Goal: Book appointment/travel/reservation

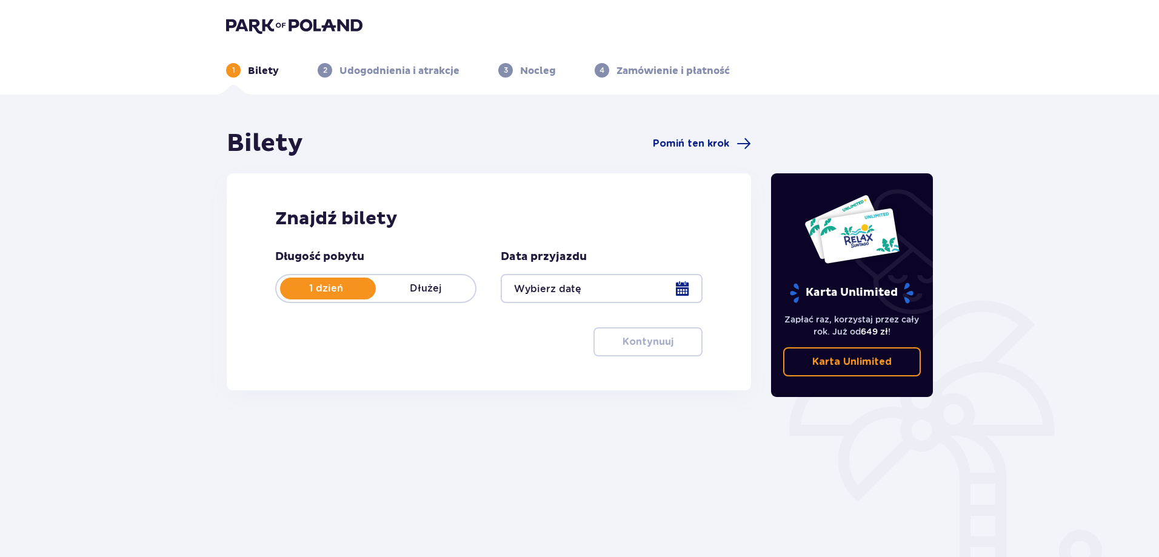
click at [593, 274] on div at bounding box center [601, 288] width 201 height 29
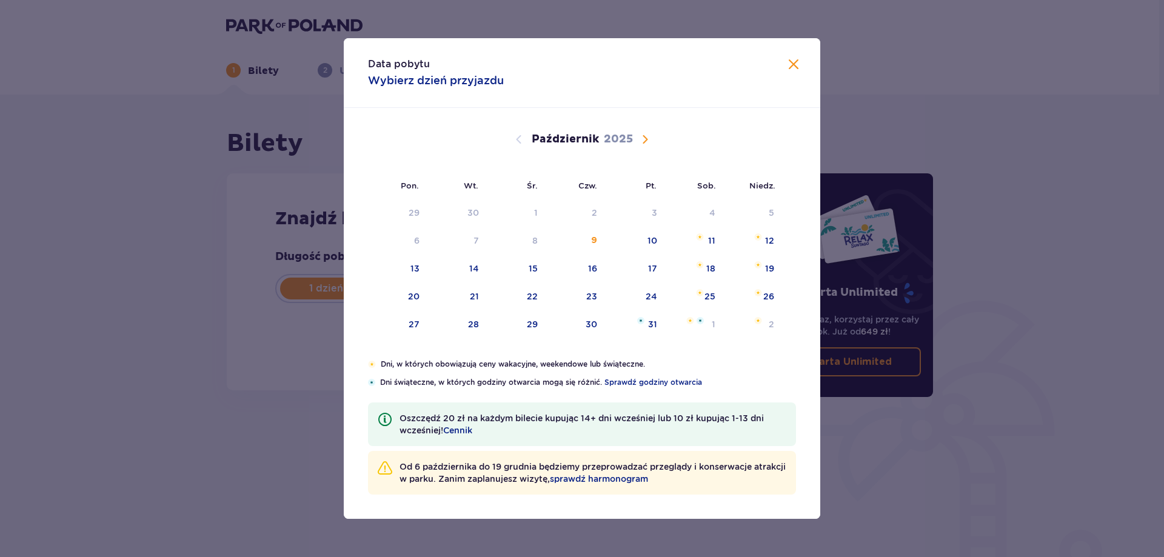
click at [254, 201] on div "Data pobytu Wybierz dzień przyjazdu Pon. Wt. Śr. Czw. Pt. Sob. [GEOGRAPHIC_DATA…" at bounding box center [582, 278] width 1164 height 557
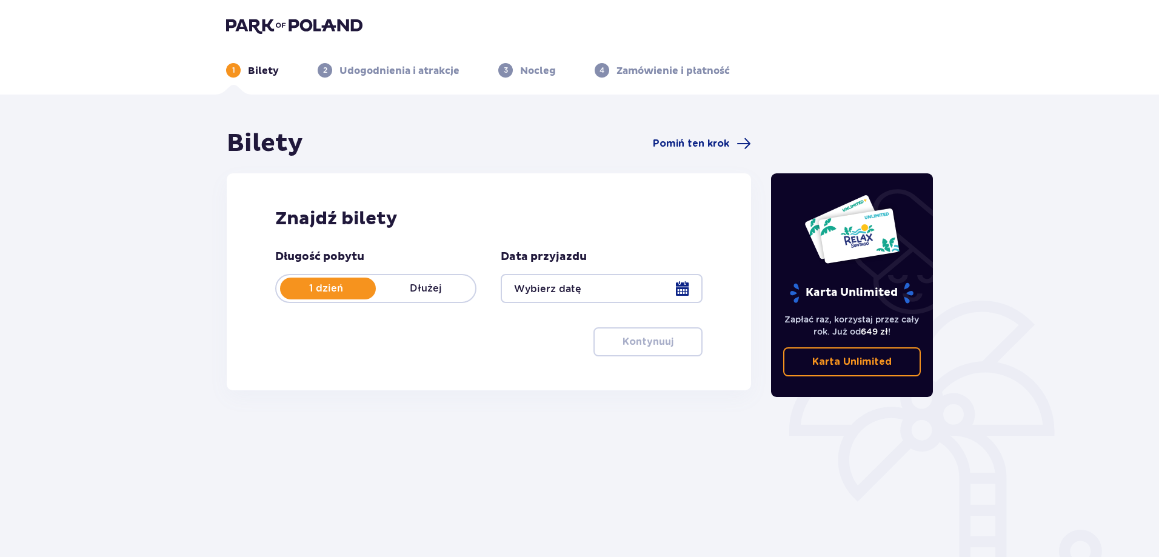
click at [656, 279] on div at bounding box center [601, 288] width 201 height 29
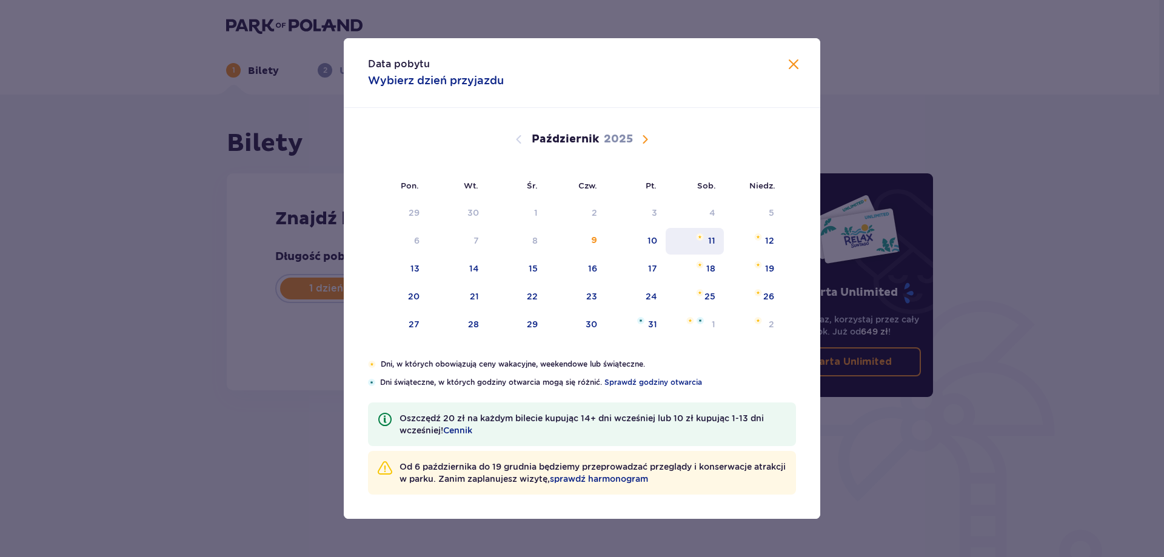
click at [698, 243] on div "11" at bounding box center [695, 241] width 59 height 27
type input "[DATE]"
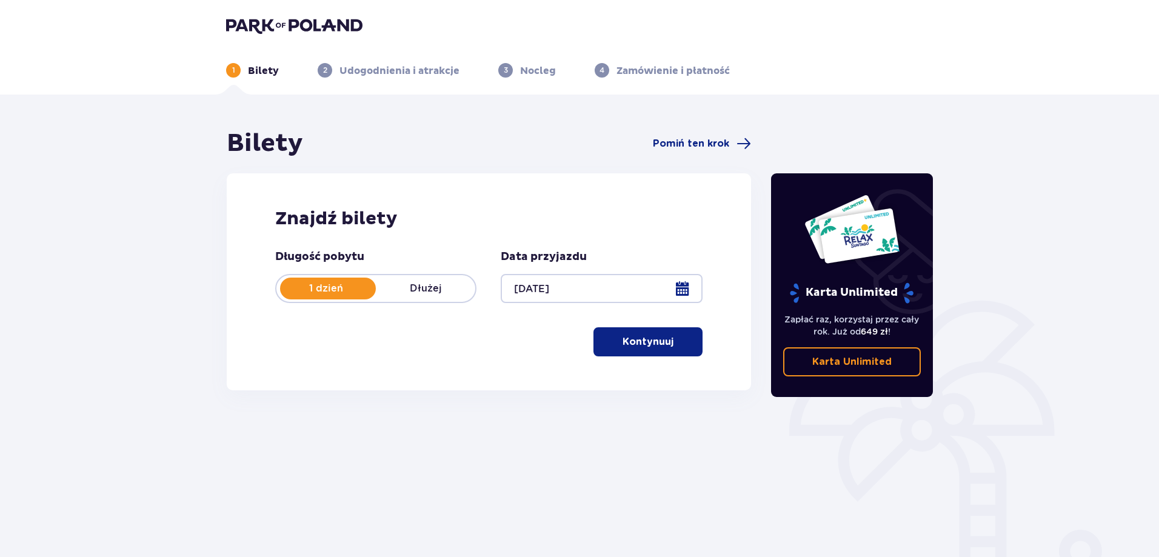
click at [672, 333] on button "Kontynuuj" at bounding box center [647, 341] width 109 height 29
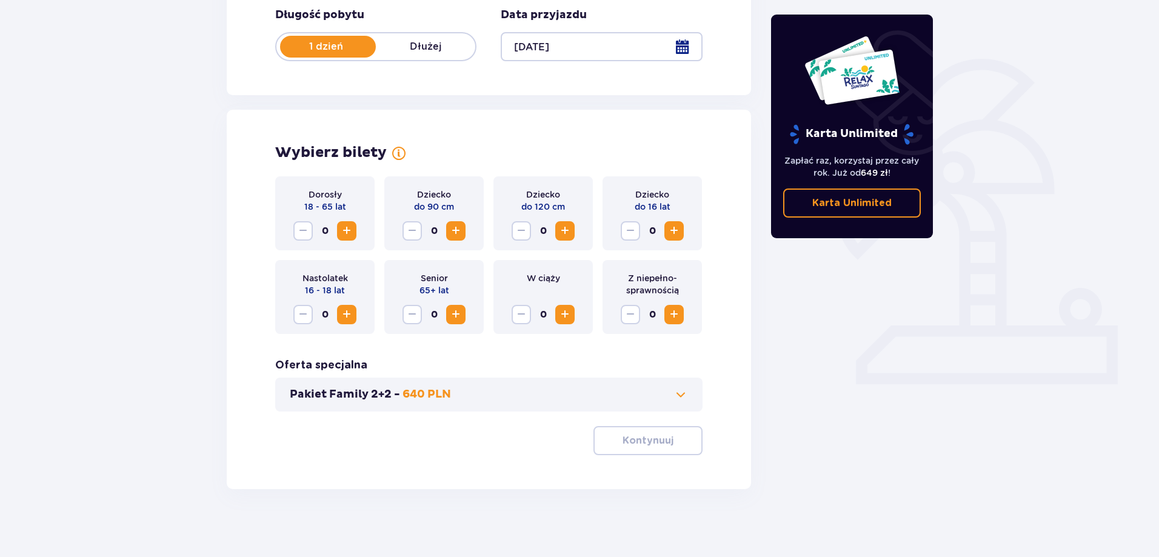
scroll to position [247, 0]
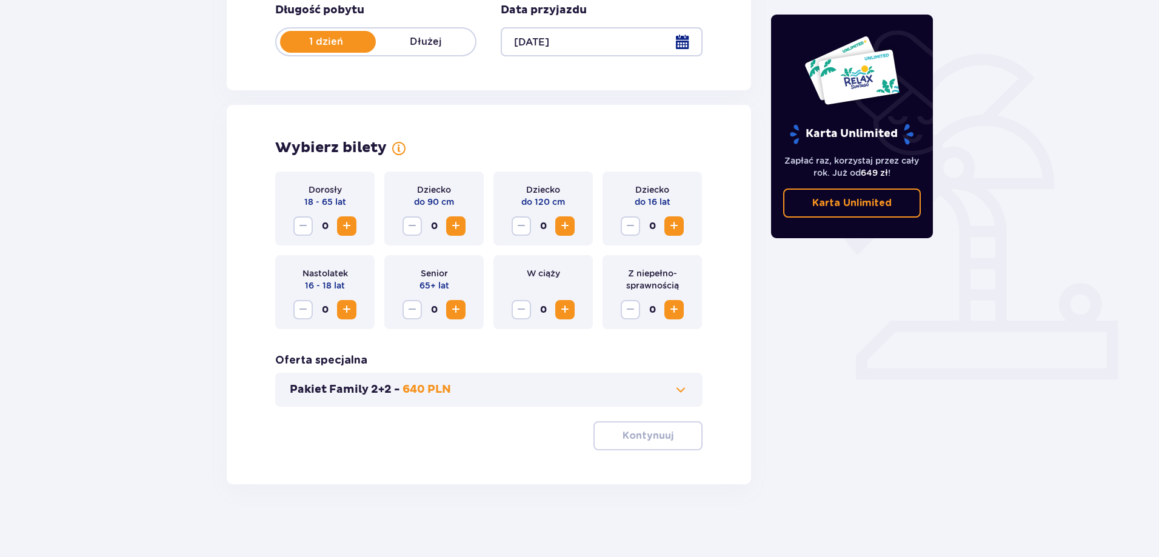
click at [670, 222] on span "Zwiększ" at bounding box center [674, 226] width 15 height 15
click at [342, 221] on span "Zwiększ" at bounding box center [346, 226] width 15 height 15
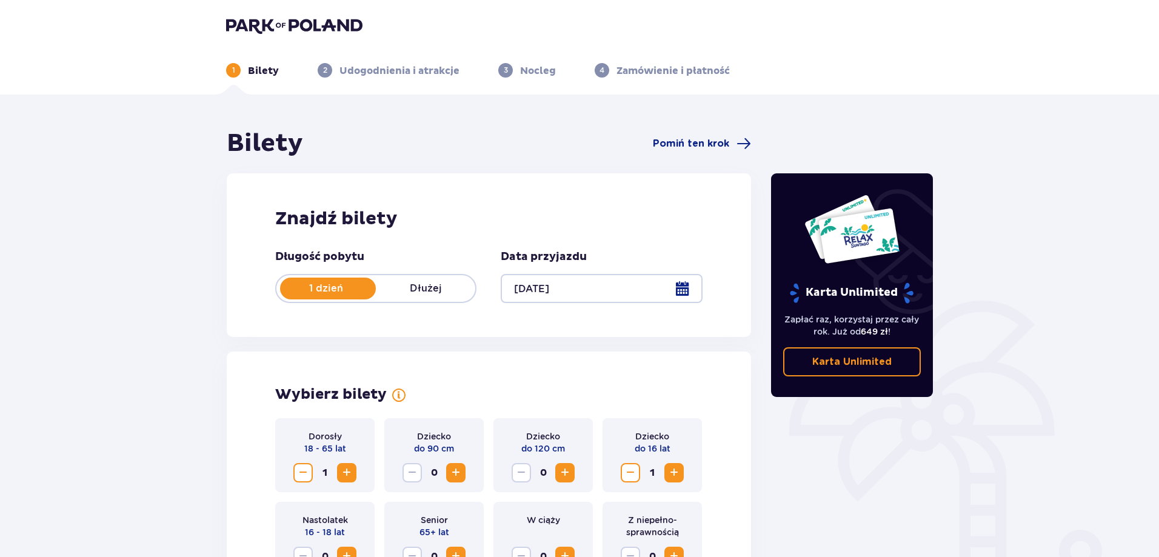
scroll to position [242, 0]
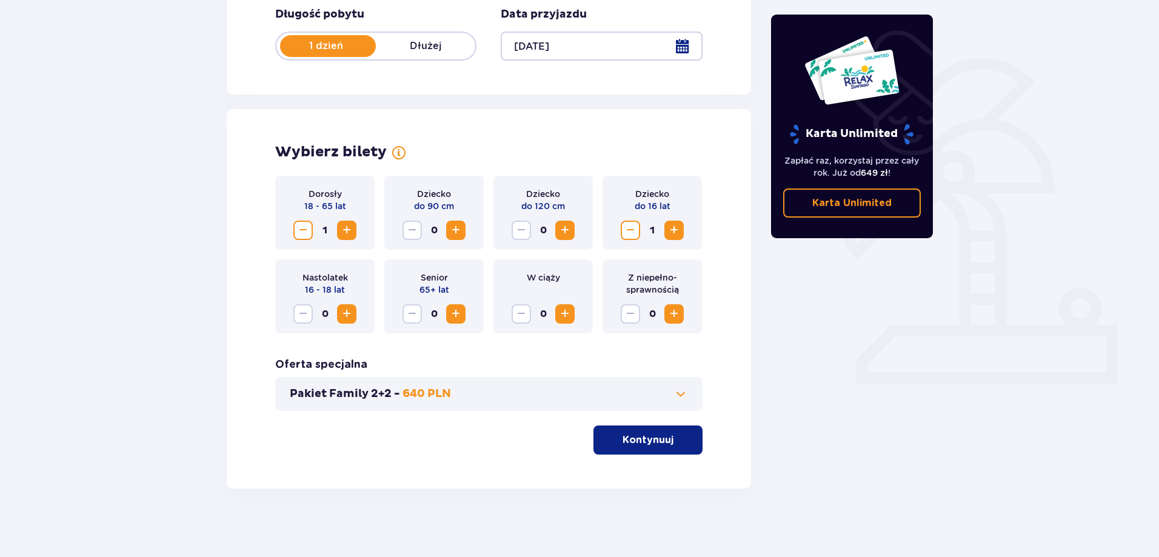
click at [670, 427] on button "Kontynuuj" at bounding box center [647, 439] width 109 height 29
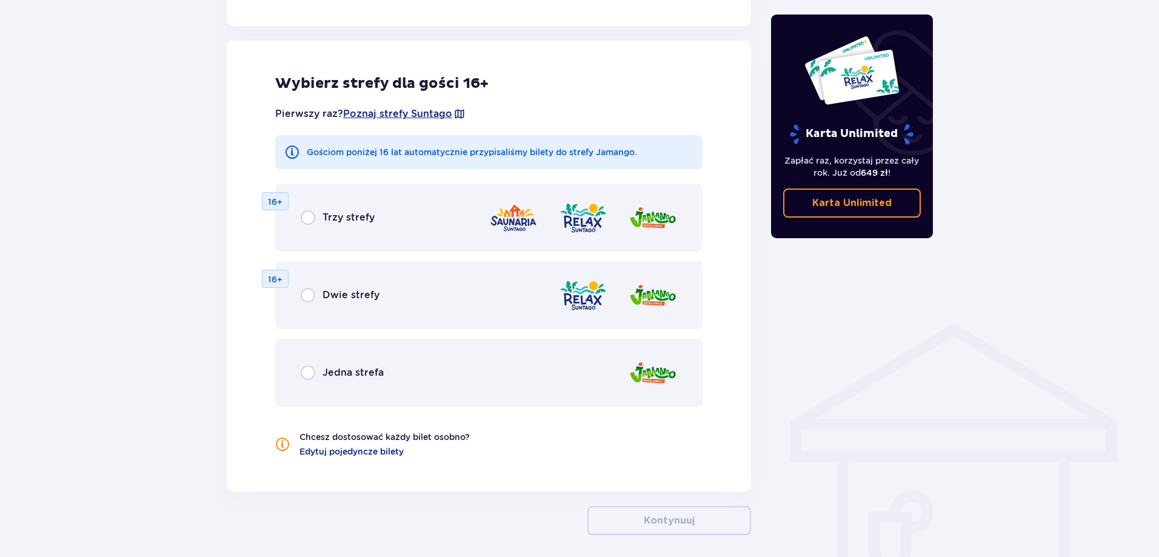
scroll to position [673, 0]
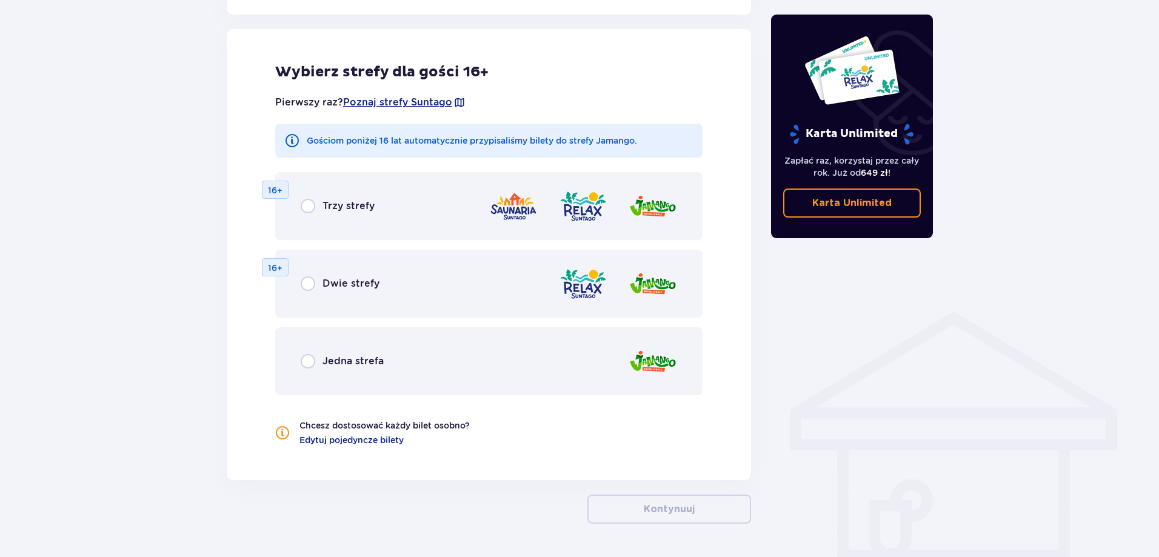
click at [352, 368] on span "Jedna strefa" at bounding box center [352, 361] width 61 height 13
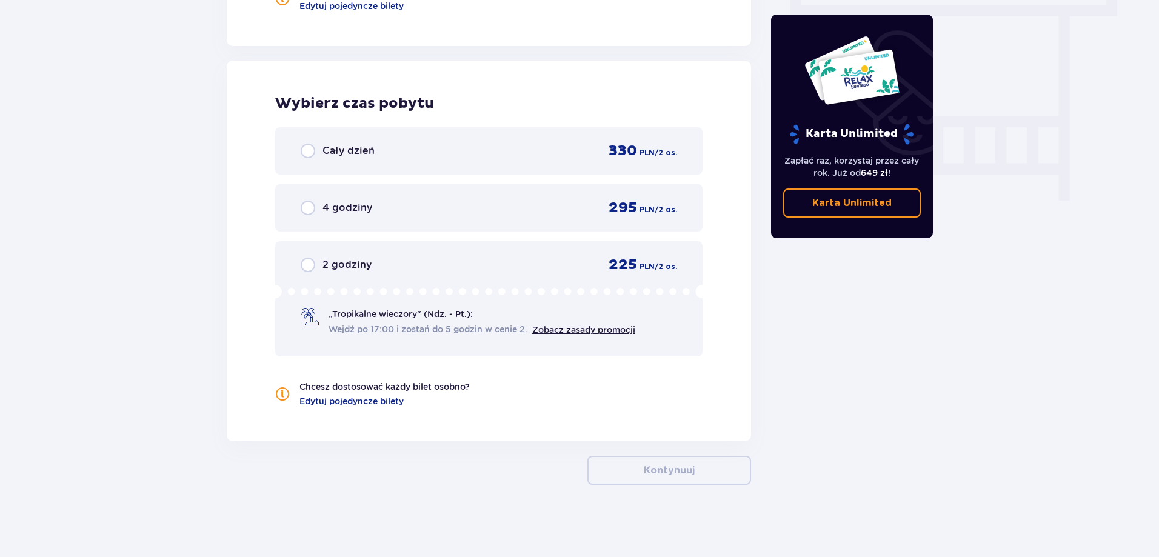
scroll to position [1107, 0]
click at [426, 214] on div "4 godziny 295 PLN / 2 os." at bounding box center [489, 207] width 376 height 18
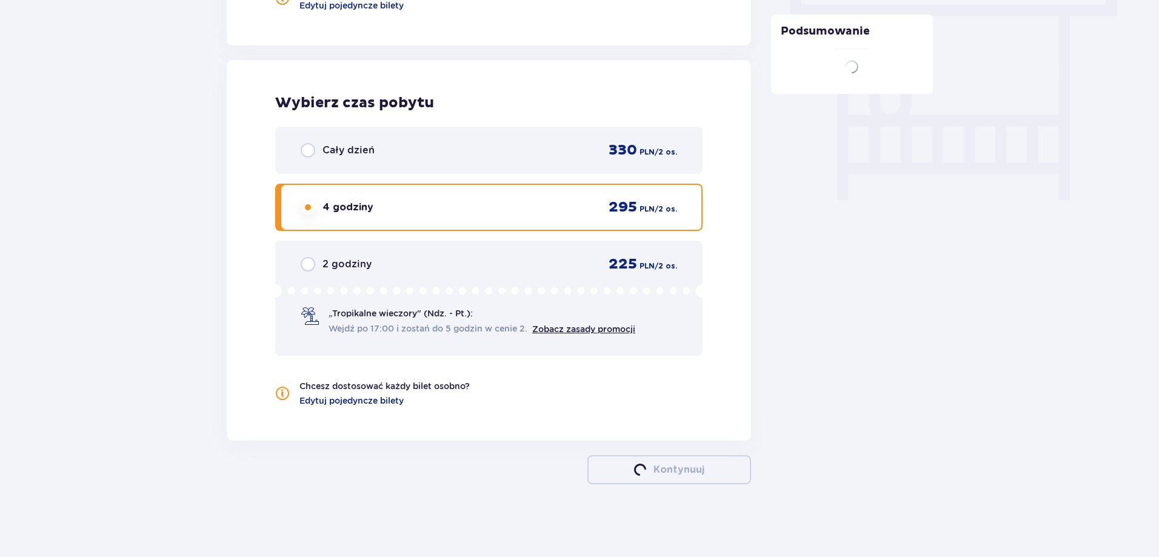
click at [427, 214] on div "4 godziny 295 PLN / 2 os." at bounding box center [489, 207] width 376 height 18
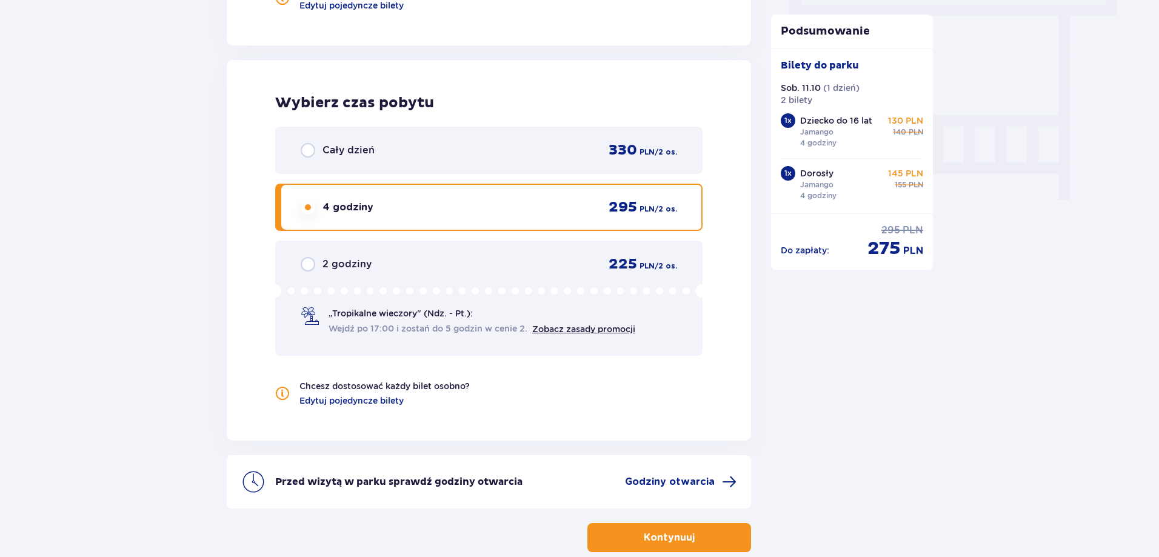
click at [427, 214] on div "4 godziny 295 PLN / 2 os." at bounding box center [489, 207] width 376 height 18
